Goal: Transaction & Acquisition: Book appointment/travel/reservation

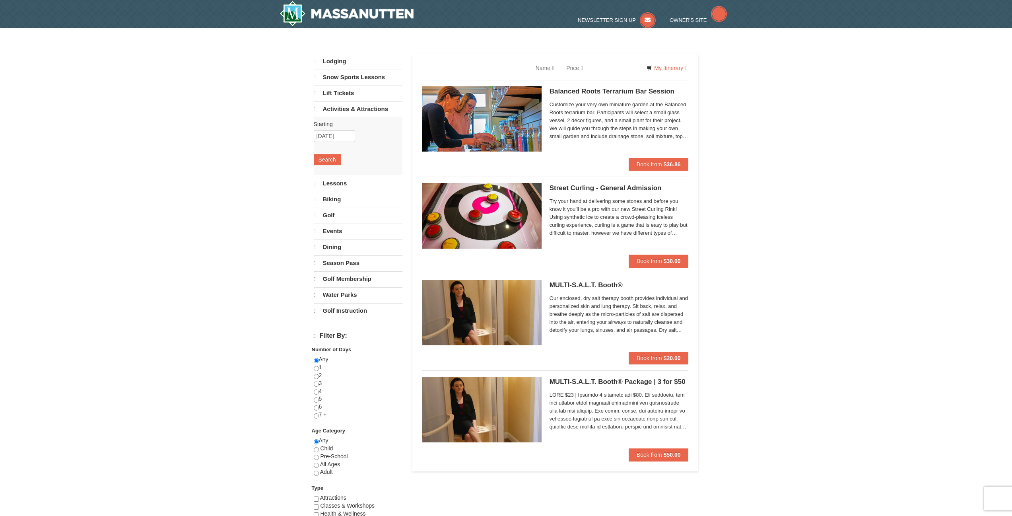
select select "9"
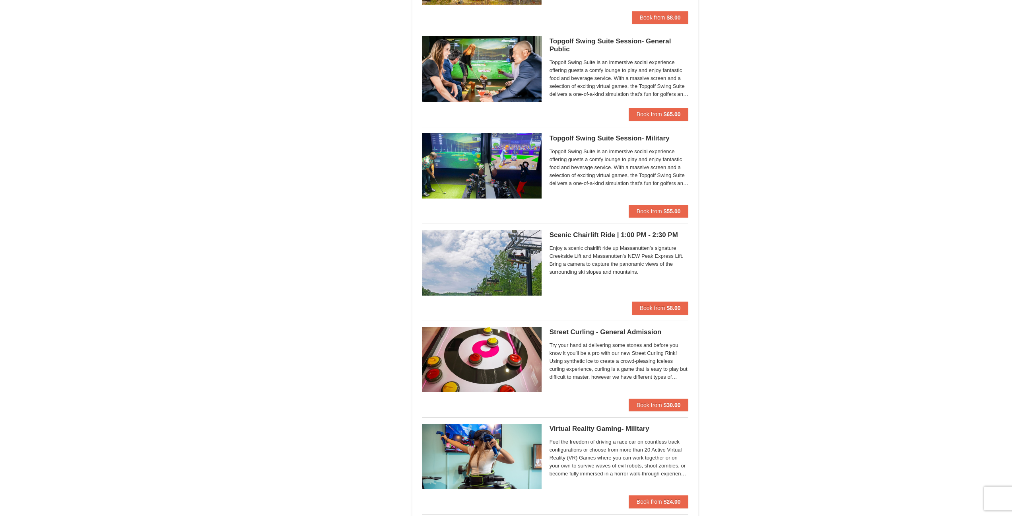
scroll to position [1114, 0]
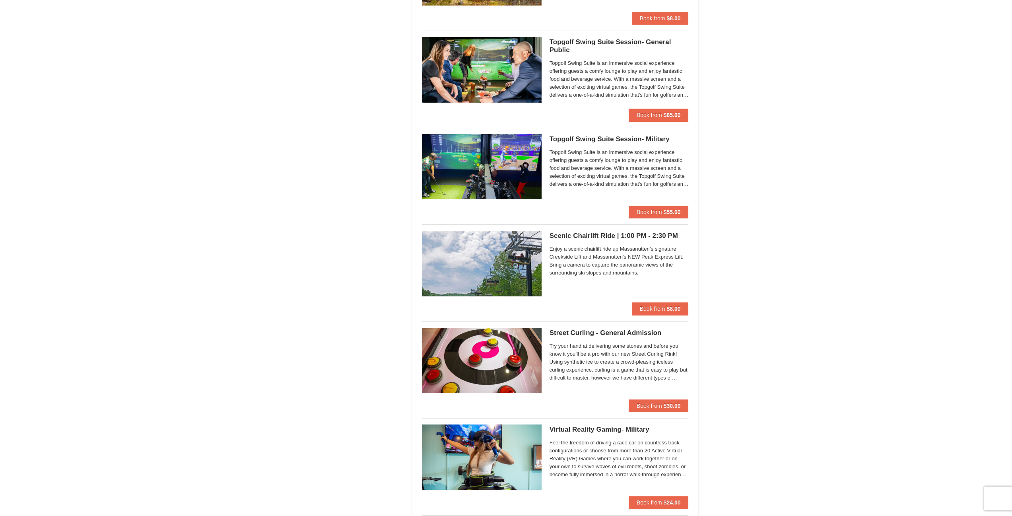
click at [782, 165] on div "× Categories List Filter My Itinerary Questions? 1-540-289-9441 Lodging Arrival…" at bounding box center [506, 357] width 1012 height 2886
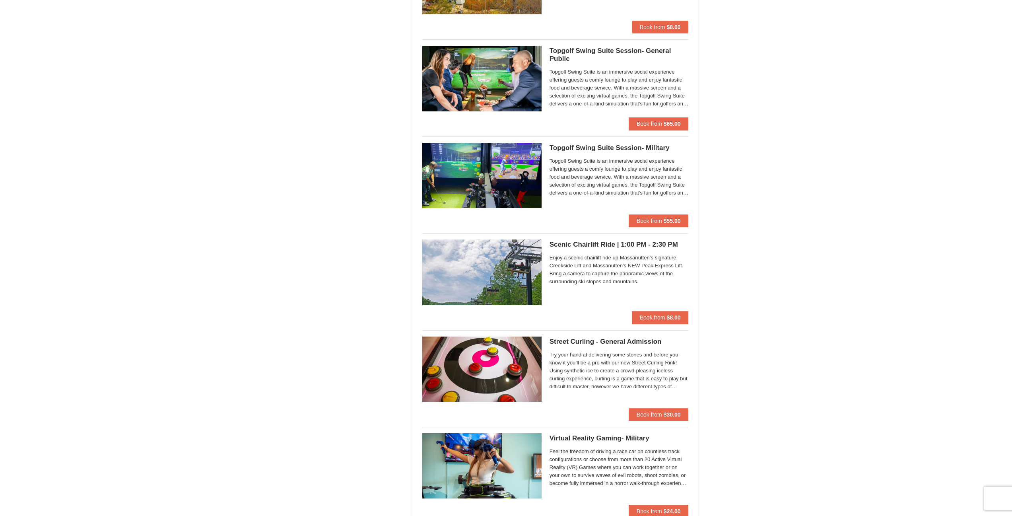
scroll to position [1463, 0]
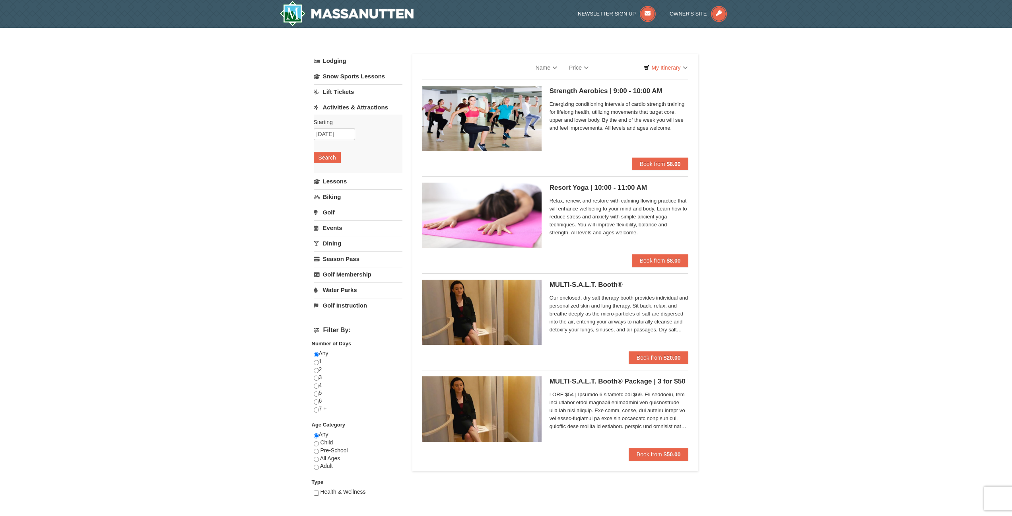
select select "9"
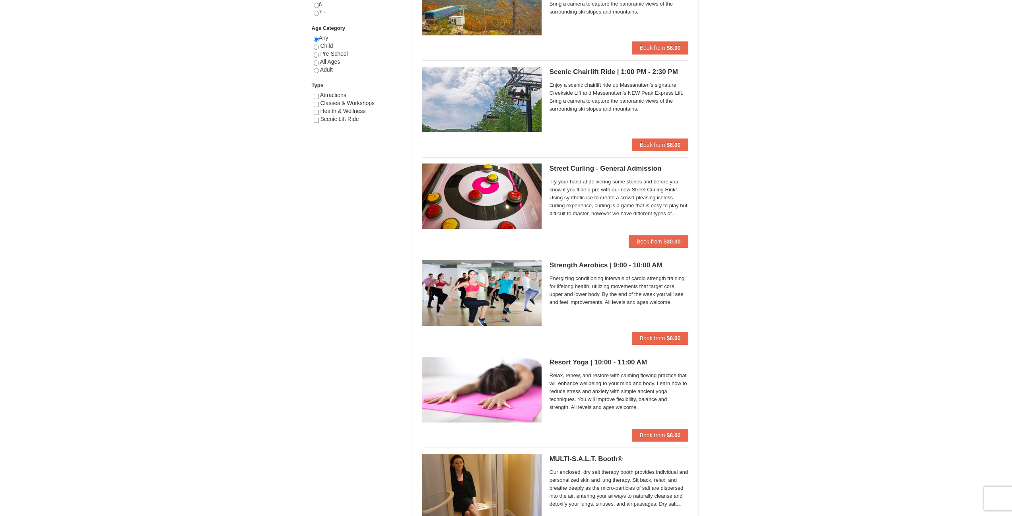
scroll to position [398, 0]
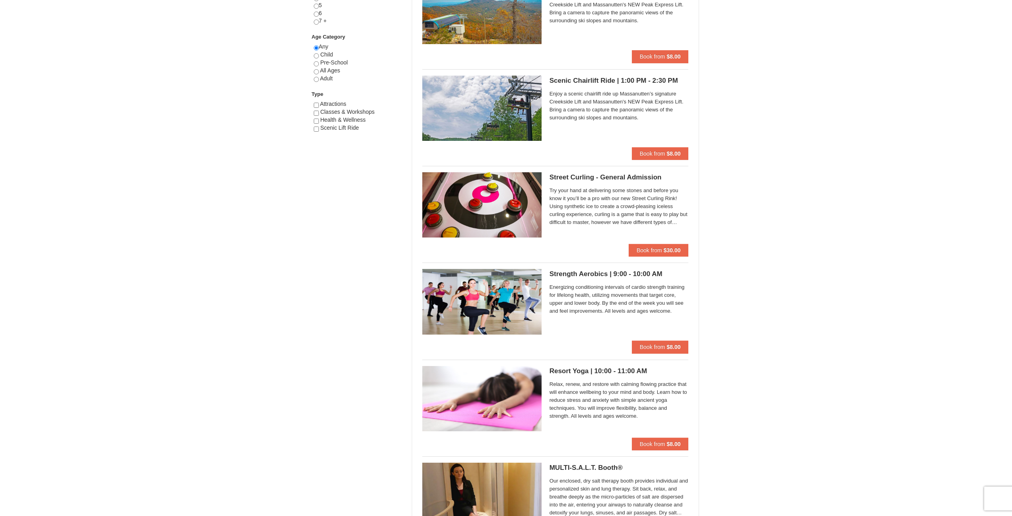
click at [767, 265] on div "× Categories List Filter My Itinerary Questions? 1-540-289-9441 Lodging Arrival…" at bounding box center [506, 393] width 1012 height 1526
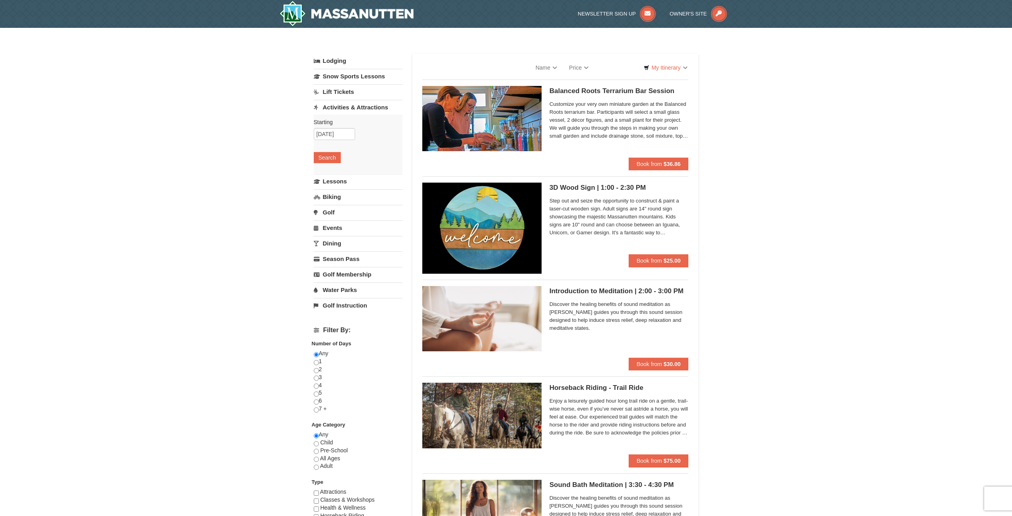
select select "9"
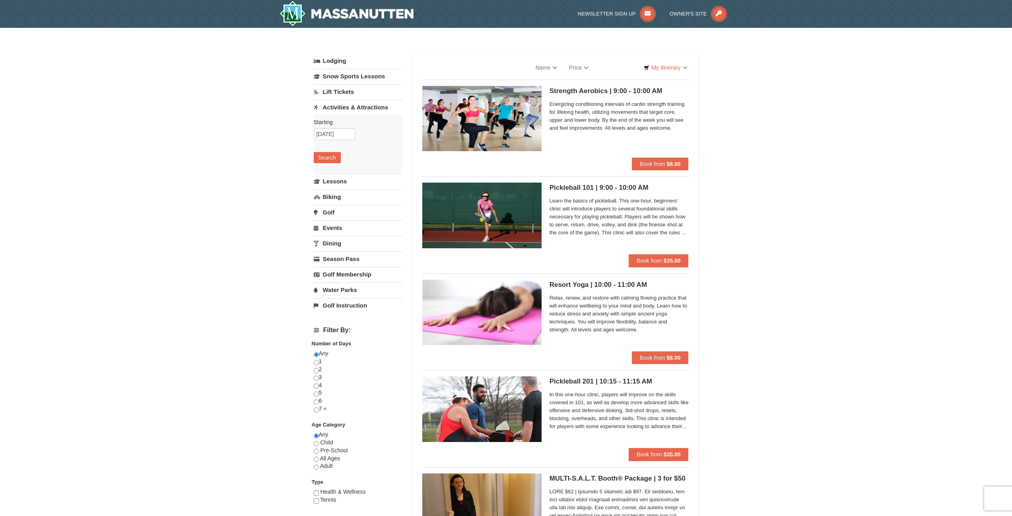
select select "9"
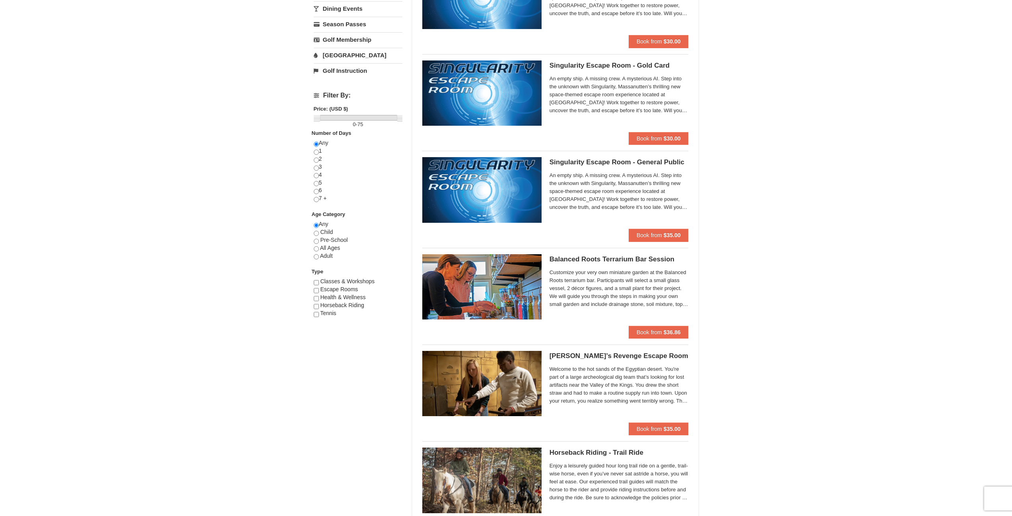
scroll to position [401, 0]
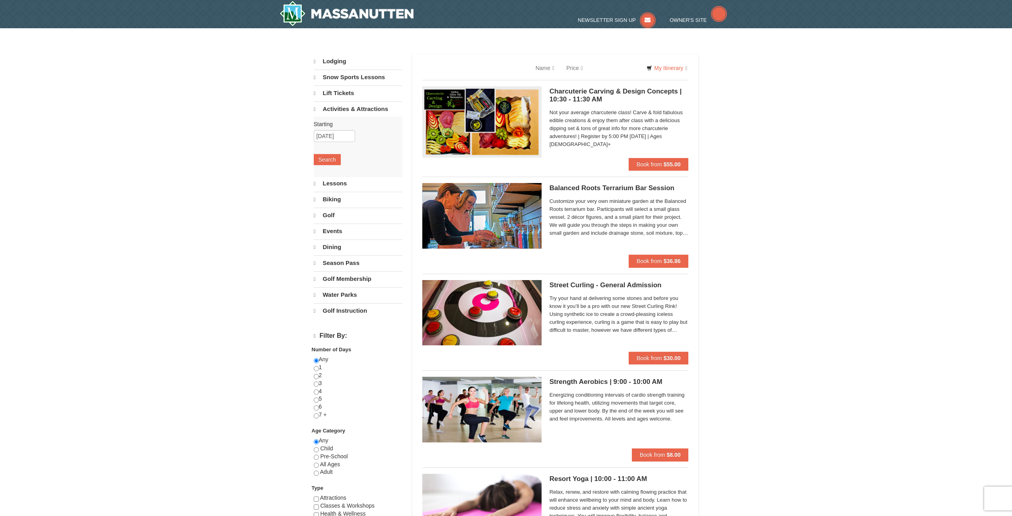
select select "9"
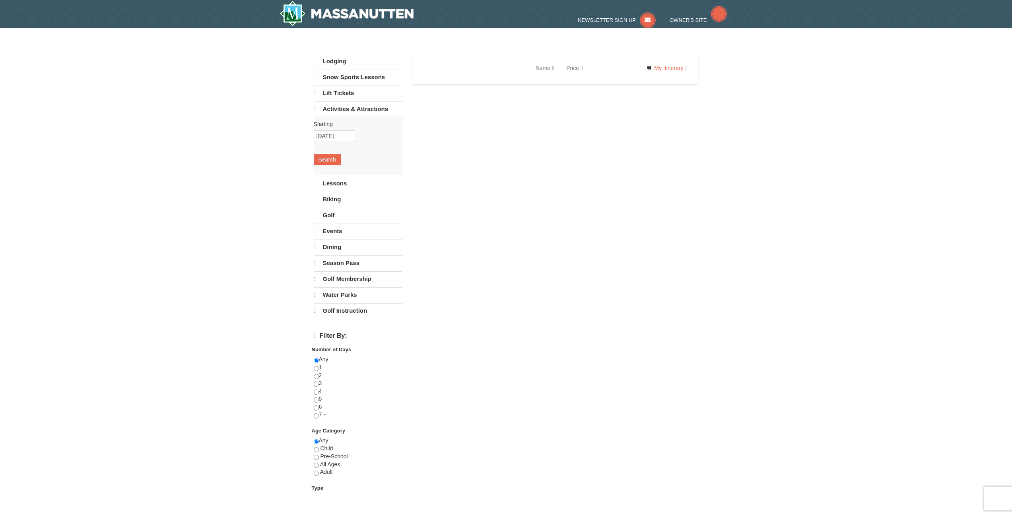
select select "9"
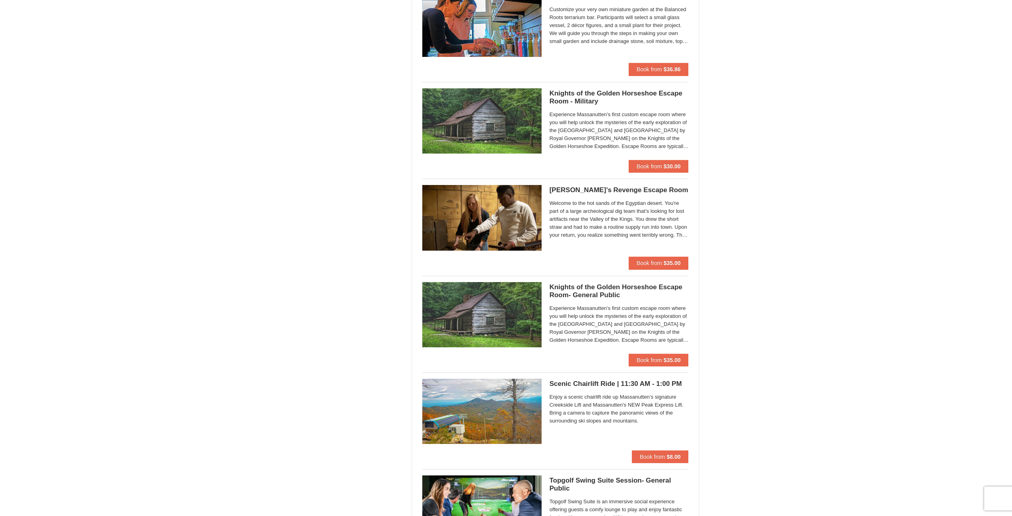
scroll to position [676, 0]
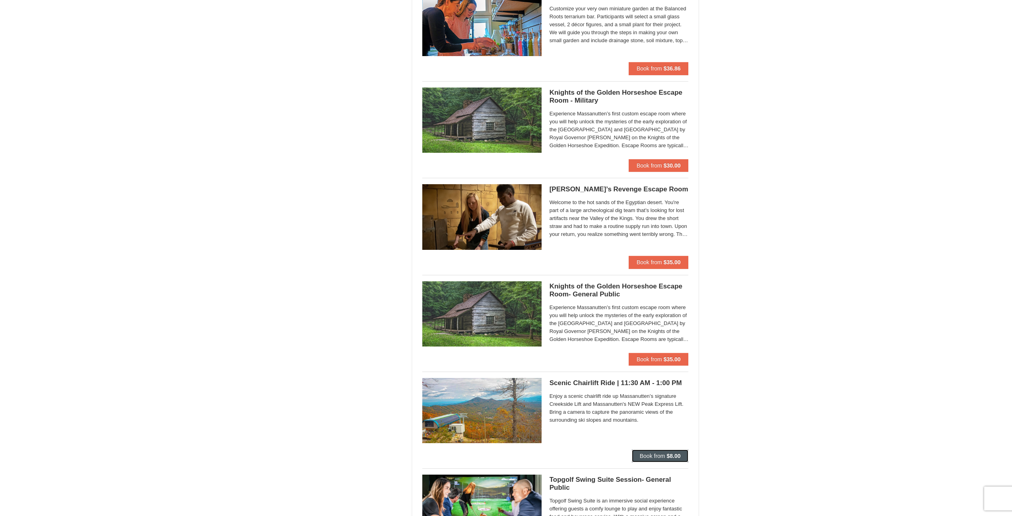
click at [671, 459] on button "Book from $8.00" at bounding box center [660, 456] width 57 height 13
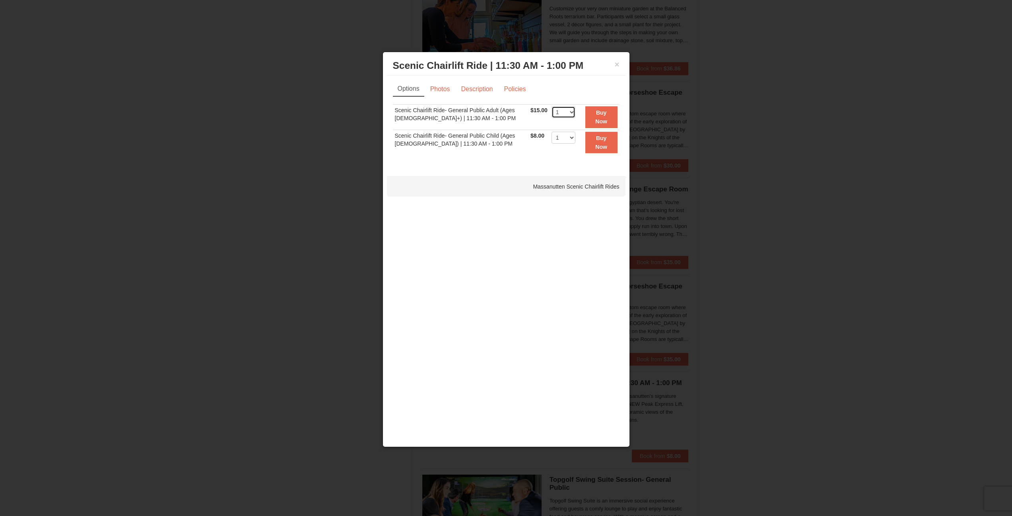
click at [552, 115] on select "1 2 3 4 5 6 7 8 9 10 11 12 13 14 15 16 17 18 19 20 21 22" at bounding box center [564, 112] width 24 height 12
select select "2"
click at [552, 106] on select "1 2 3 4 5 6 7 8 9 10 11 12 13 14 15 16 17 18 19 20 21 22" at bounding box center [564, 112] width 24 height 12
click at [602, 125] on strong "Buy Now" at bounding box center [601, 116] width 12 height 15
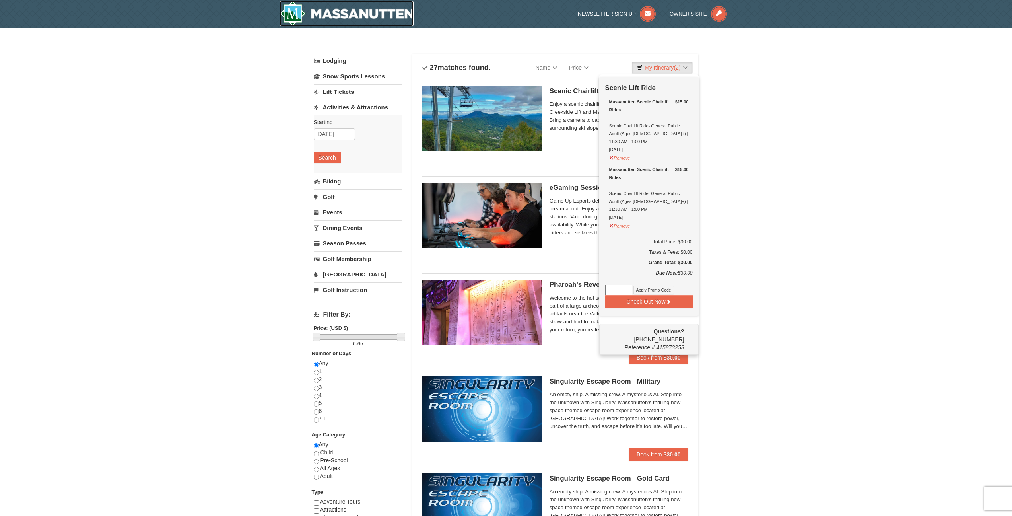
scroll to position [2, 0]
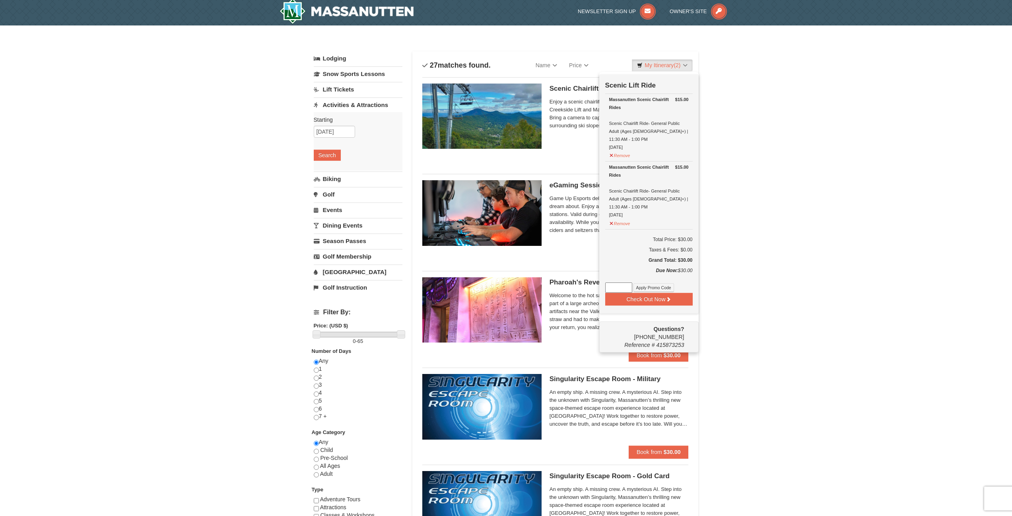
click at [617, 282] on input at bounding box center [618, 287] width 27 height 10
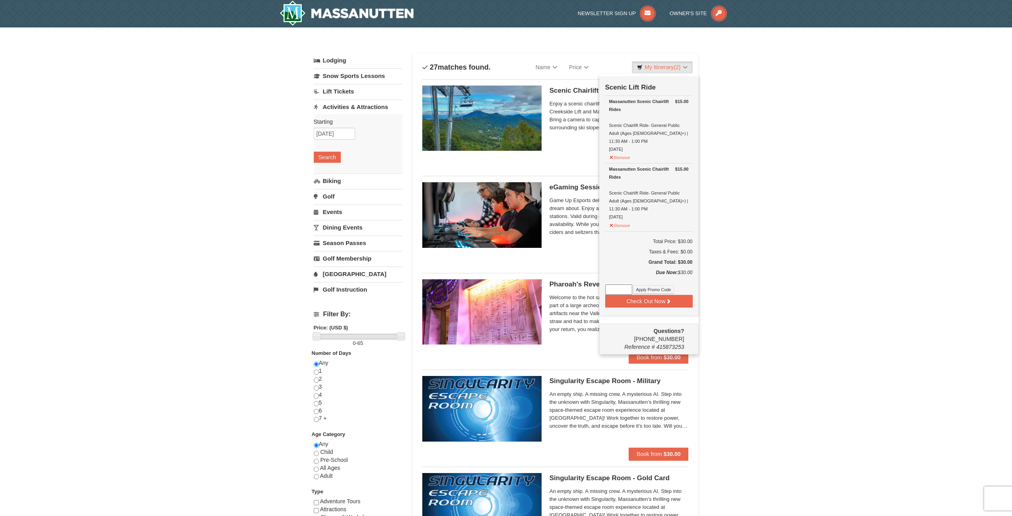
scroll to position [0, 0]
click at [663, 295] on button "Check Out Now" at bounding box center [649, 301] width 88 height 13
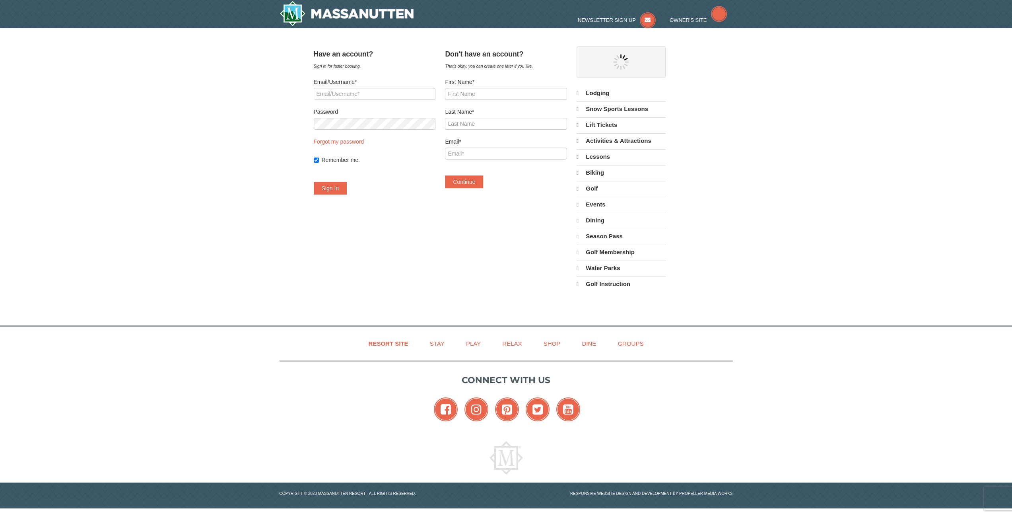
select select "9"
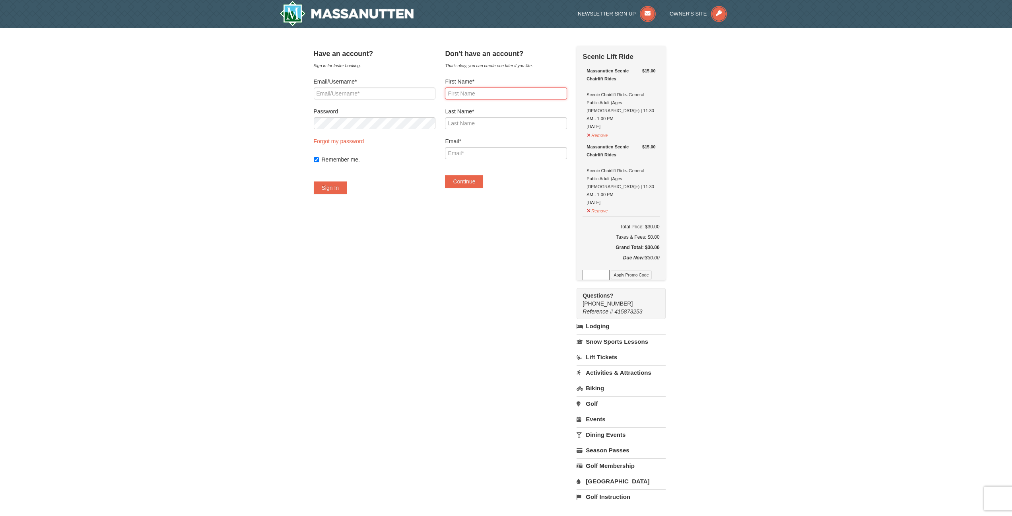
click at [511, 93] on input "First Name*" at bounding box center [506, 94] width 122 height 12
type input "Bernie"
type input "Zhong"
type input "berniezhong@gmail.com"
click at [610, 270] on input at bounding box center [596, 275] width 27 height 10
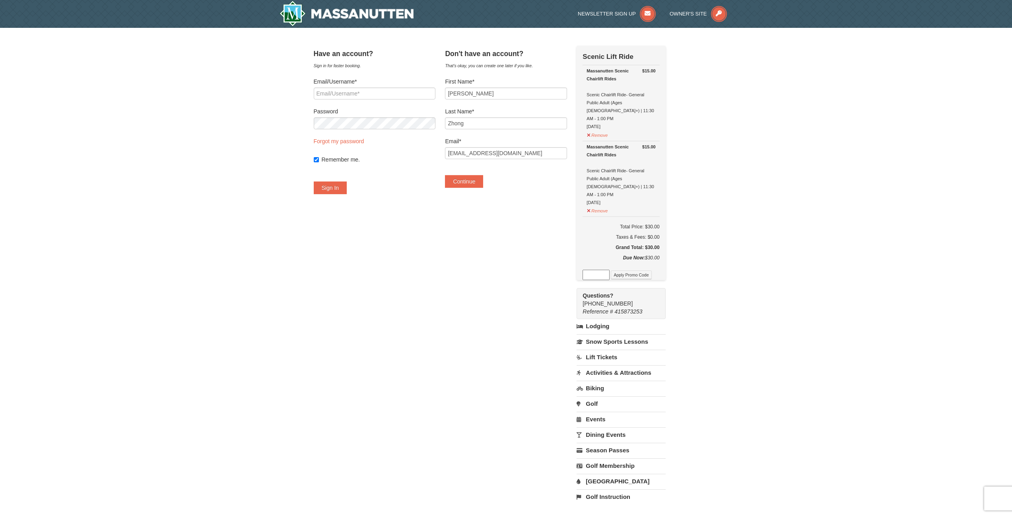
click at [603, 270] on input at bounding box center [596, 275] width 27 height 10
click at [470, 185] on button "Continue" at bounding box center [464, 181] width 38 height 13
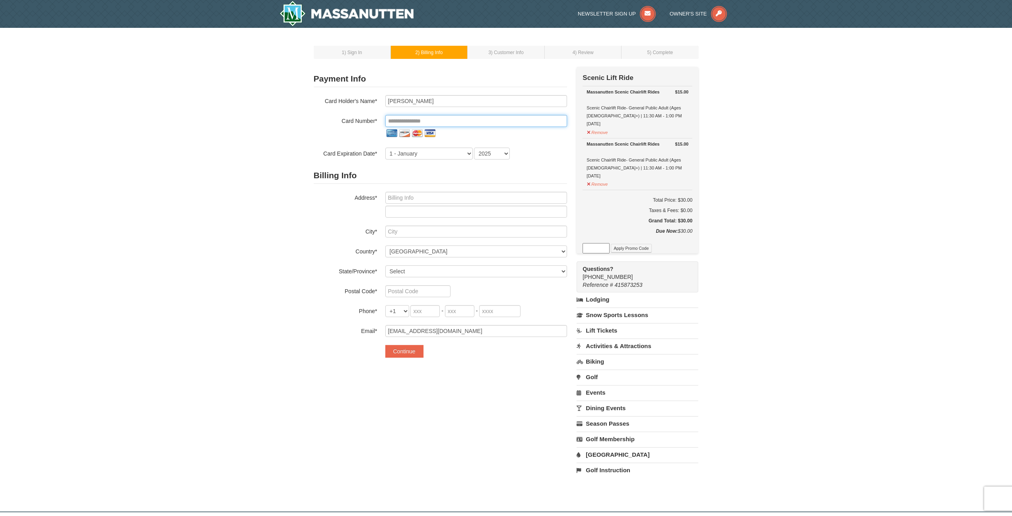
click at [430, 119] on input "tel" at bounding box center [476, 121] width 182 height 12
click at [284, 228] on div "1 ) Sign In 2 ) Billing Info 3 ) Customer Info ) Review ×" at bounding box center [506, 265] width 1012 height 475
click at [418, 123] on input "tel" at bounding box center [476, 121] width 182 height 12
type input "488 Winding Rose Dr"
type input "Rockville"
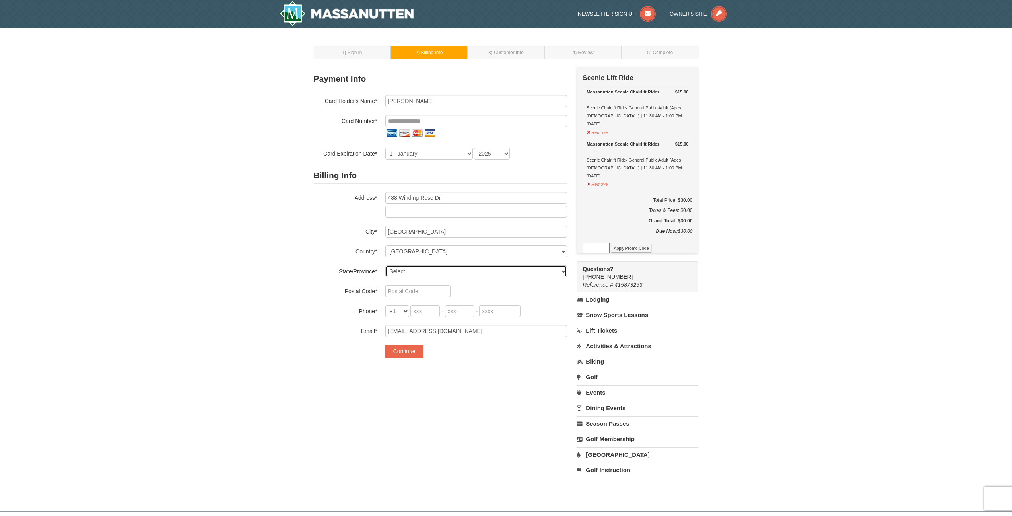
select select "MD"
type input "20850"
type input "**********"
select select "2028"
click at [425, 310] on input "tel" at bounding box center [425, 311] width 29 height 12
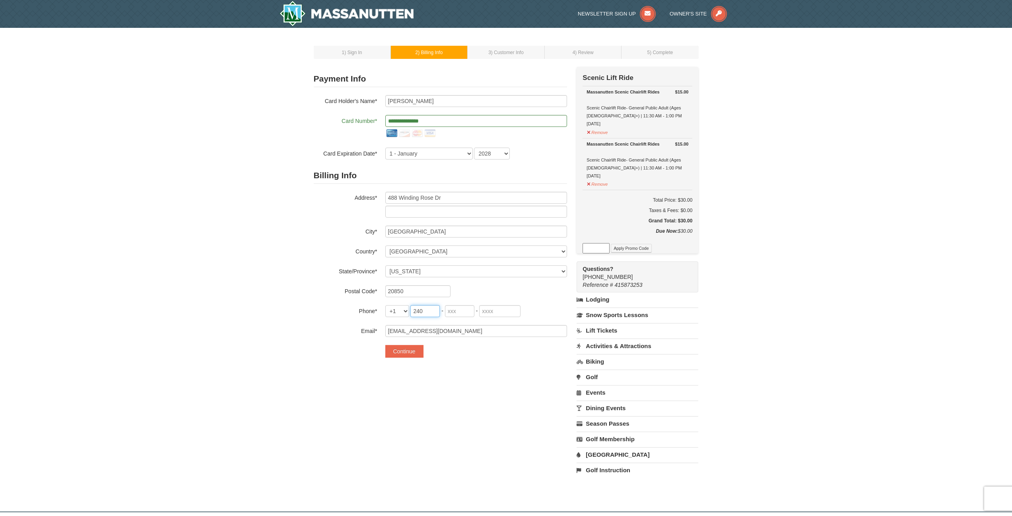
type input "240"
click at [458, 309] on input "tel" at bounding box center [459, 311] width 29 height 12
type input "342"
click at [507, 309] on input "tel" at bounding box center [499, 311] width 41 height 12
type input "9063"
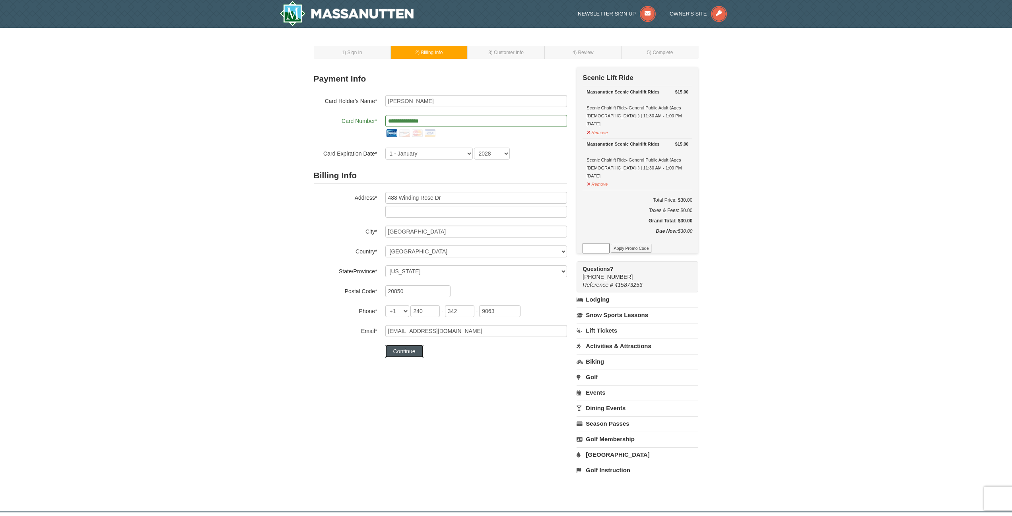
click at [403, 352] on button "Continue" at bounding box center [404, 351] width 38 height 13
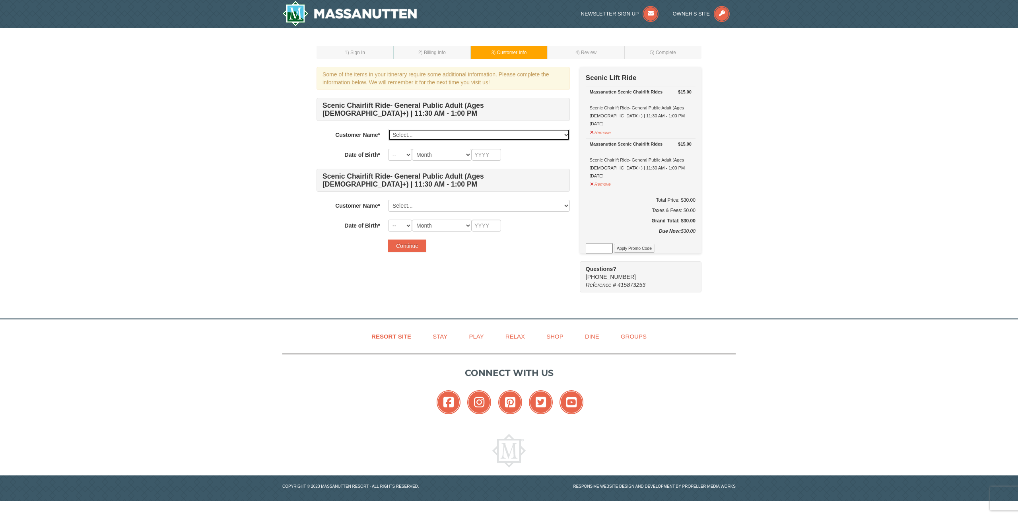
click at [434, 135] on select "Select... Bernie Zhong Add New..." at bounding box center [479, 135] width 182 height 12
select select "28227492"
click at [388, 129] on select "Select... Bernie Zhong Add New..." at bounding box center [479, 135] width 182 height 12
click at [418, 203] on select "Select... Bernie Zhong Add New..." at bounding box center [479, 206] width 182 height 12
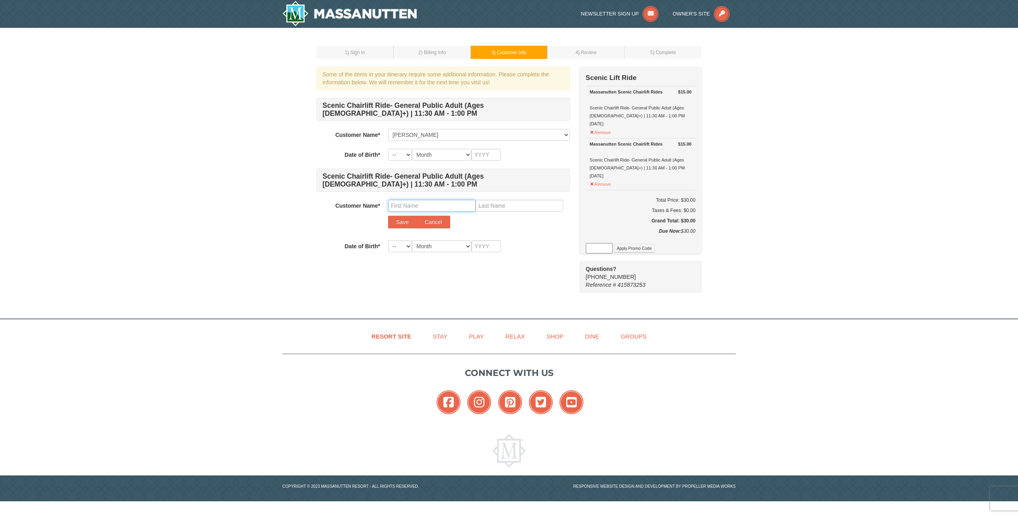
click at [420, 206] on input "text" at bounding box center [432, 206] width 88 height 12
type input "Emily"
click at [501, 204] on input "text" at bounding box center [520, 206] width 88 height 12
type input "Zhneg"
click at [401, 247] on select "-- 01 02 03 04 05 06 07 08 09 10 11 12 13 14 15 16 17 18 19 20 21 22 23 24 25 2…" at bounding box center [400, 246] width 24 height 12
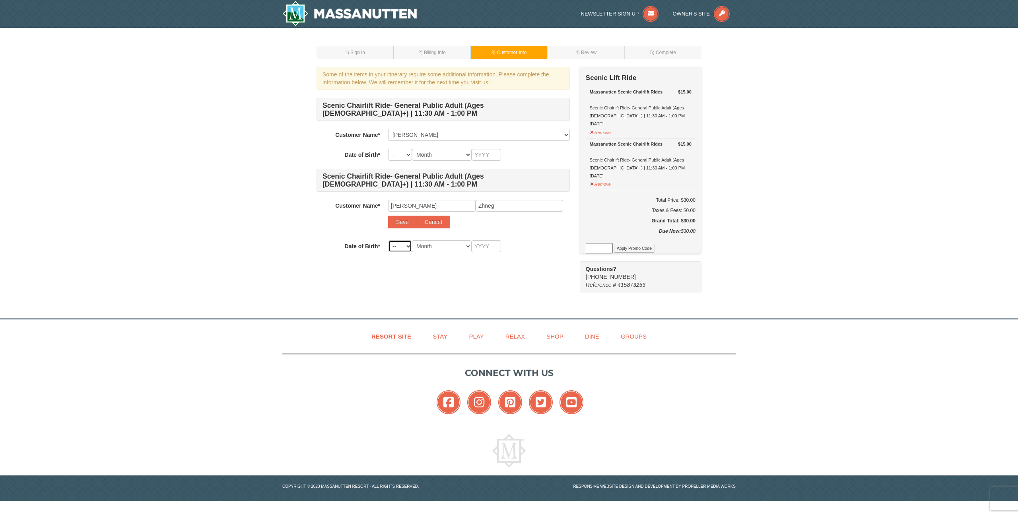
select select "01"
click at [388, 240] on select "-- 01 02 03 04 05 06 07 08 09 10 11 12 13 14 15 16 17 18 19 20 21 22 23 24 25 2…" at bounding box center [400, 246] width 24 height 12
click at [438, 247] on select "Month January February March April May June July August September October Novem…" at bounding box center [442, 246] width 60 height 12
select select "12"
click at [412, 240] on select "Month January February March April May June July August September October Novem…" at bounding box center [442, 246] width 60 height 12
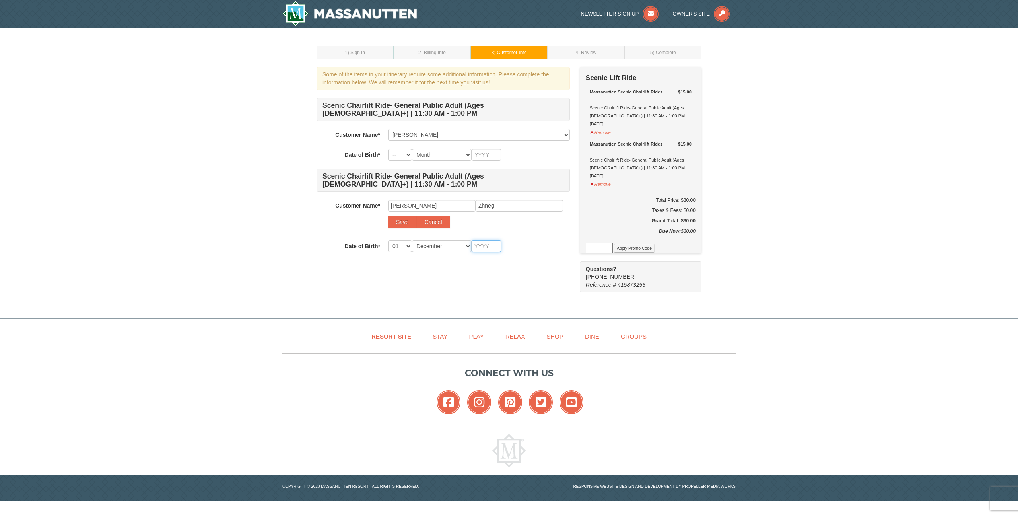
click at [484, 247] on input "text" at bounding box center [486, 246] width 29 height 12
type input "1999"
click at [397, 226] on button "Save" at bounding box center [402, 222] width 29 height 13
select select
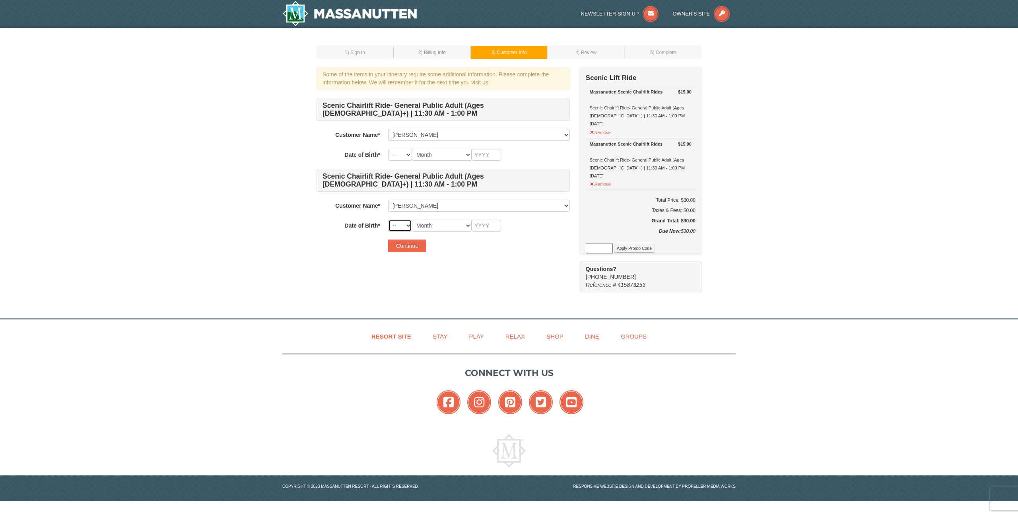
click at [402, 223] on select "-- 01 02 03 04 05 06 07 08 09 10 11 12 13 14 15 16 17 18 19 20 21 22 23 24 25 2…" at bounding box center [400, 226] width 24 height 12
select select "01"
click at [388, 220] on select "-- 01 02 03 04 05 06 07 08 09 10 11 12 13 14 15 16 17 18 19 20 21 22 23 24 25 2…" at bounding box center [400, 226] width 24 height 12
click at [431, 225] on select "Month January February March April May June July August September October Novem…" at bounding box center [442, 226] width 60 height 12
select select "12"
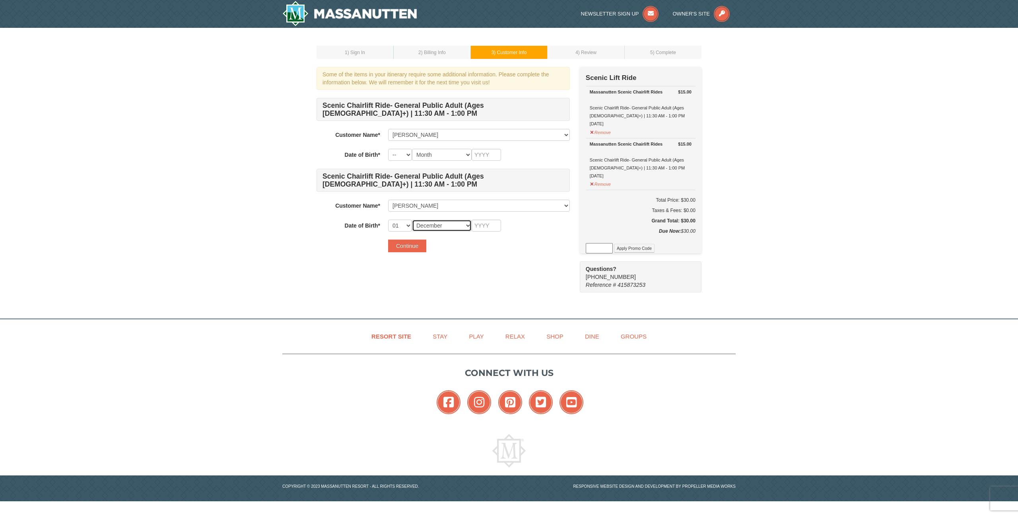
click at [412, 220] on select "Month January February March April May June July August September October Novem…" at bounding box center [442, 226] width 60 height 12
click at [485, 223] on input "text" at bounding box center [486, 226] width 29 height 12
type input "1999"
drag, startPoint x: 535, startPoint y: 269, endPoint x: 499, endPoint y: 257, distance: 37.9
click at [533, 270] on div "Some of the items in your itinerary require some additional information. Please…" at bounding box center [509, 180] width 385 height 226
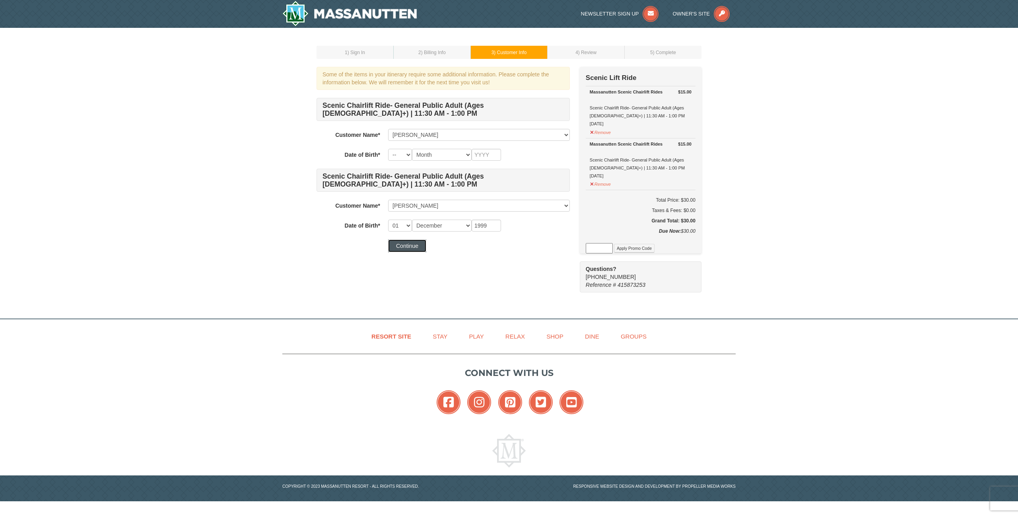
click at [411, 246] on button "Continue" at bounding box center [407, 245] width 38 height 13
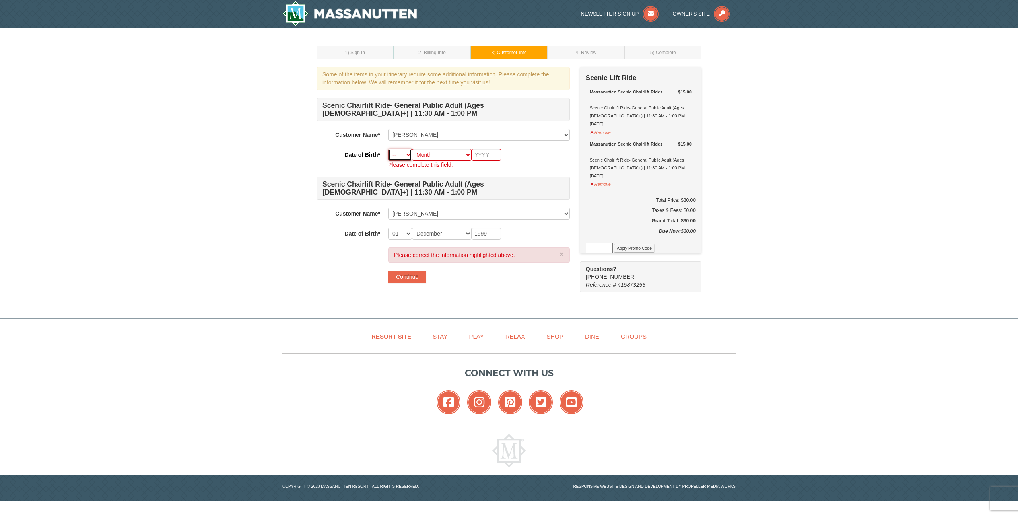
click at [402, 156] on select "-- 01 02 03 04 05 06 07 08 09 10 11 12 13 14 15 16 17 18 19 20 21 22 23 24 25 2…" at bounding box center [400, 155] width 24 height 12
select select "03"
click at [442, 156] on select "Month January February March April May June July August September October Novem…" at bounding box center [442, 155] width 60 height 12
select select "03"
click at [412, 149] on select "Month January February March April May June July August September October Novem…" at bounding box center [442, 155] width 60 height 12
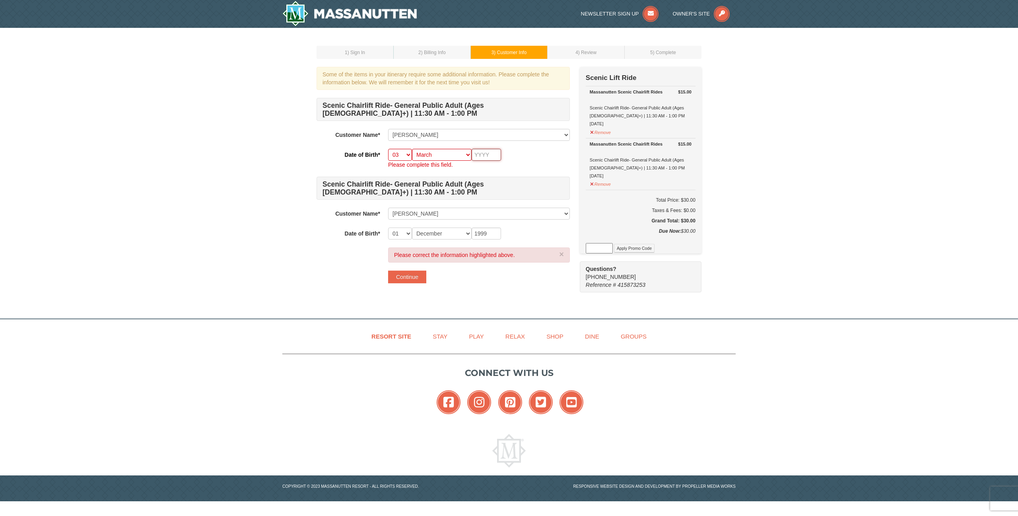
click at [486, 155] on input "text" at bounding box center [486, 155] width 29 height 12
type input "1999"
click at [407, 280] on button "Continue" at bounding box center [407, 276] width 38 height 13
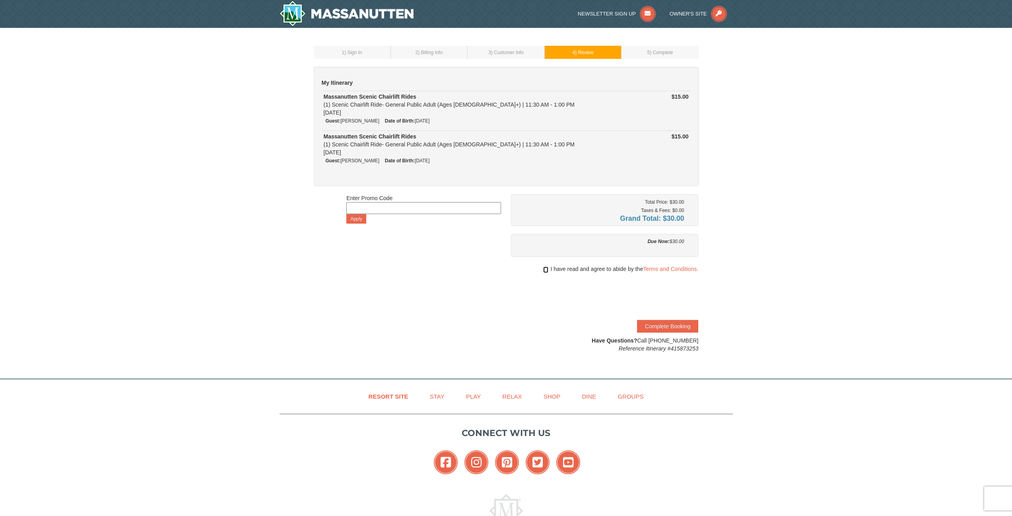
click at [543, 267] on input "checkbox" at bounding box center [545, 270] width 5 height 6
checkbox input "true"
click at [669, 326] on button "Complete Booking" at bounding box center [667, 326] width 61 height 13
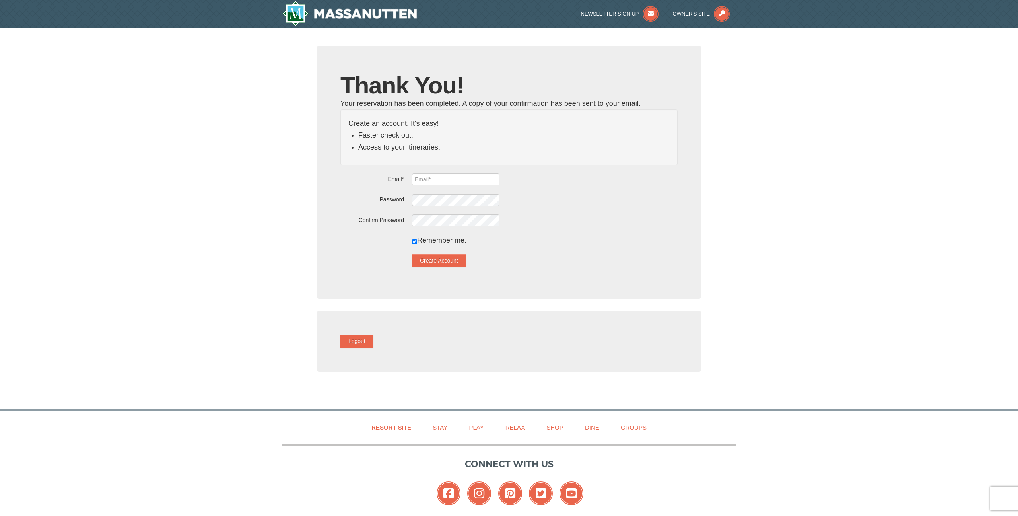
type input "[EMAIL_ADDRESS][DOMAIN_NAME]"
